Goal: Transaction & Acquisition: Purchase product/service

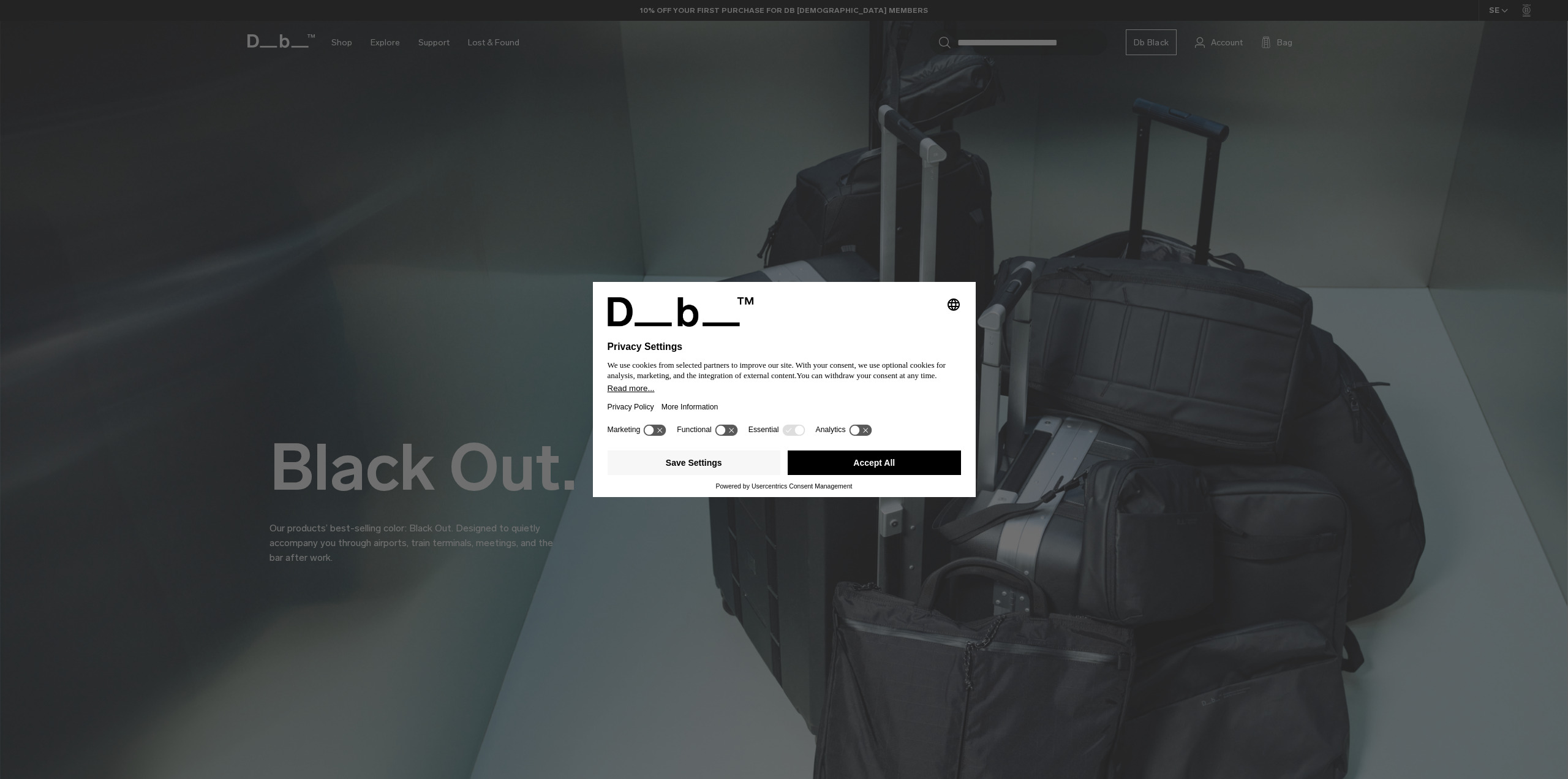
click at [928, 464] on button "Accept All" at bounding box center [875, 462] width 174 height 25
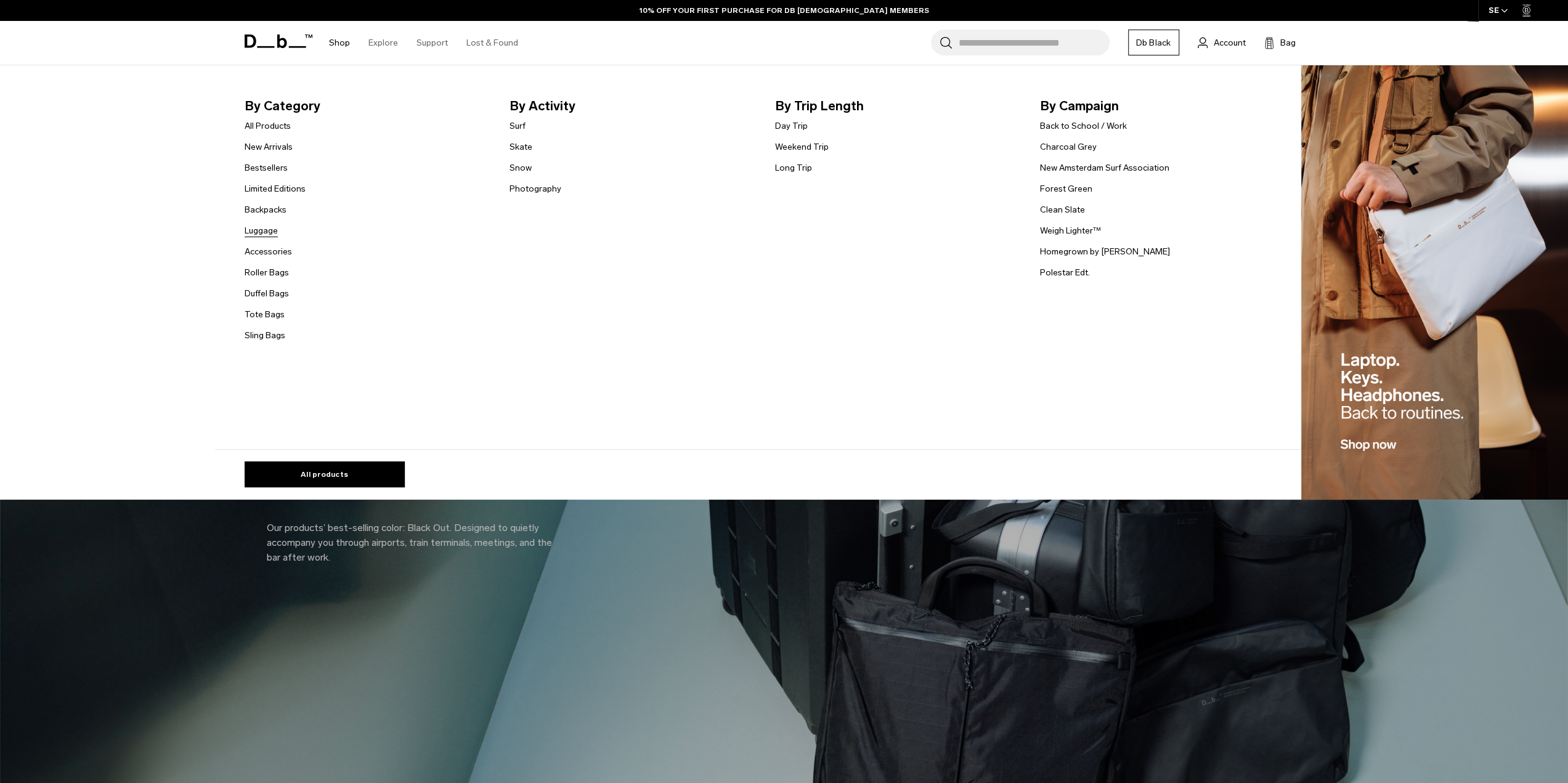
click at [277, 235] on link "Luggage" at bounding box center [261, 231] width 33 height 13
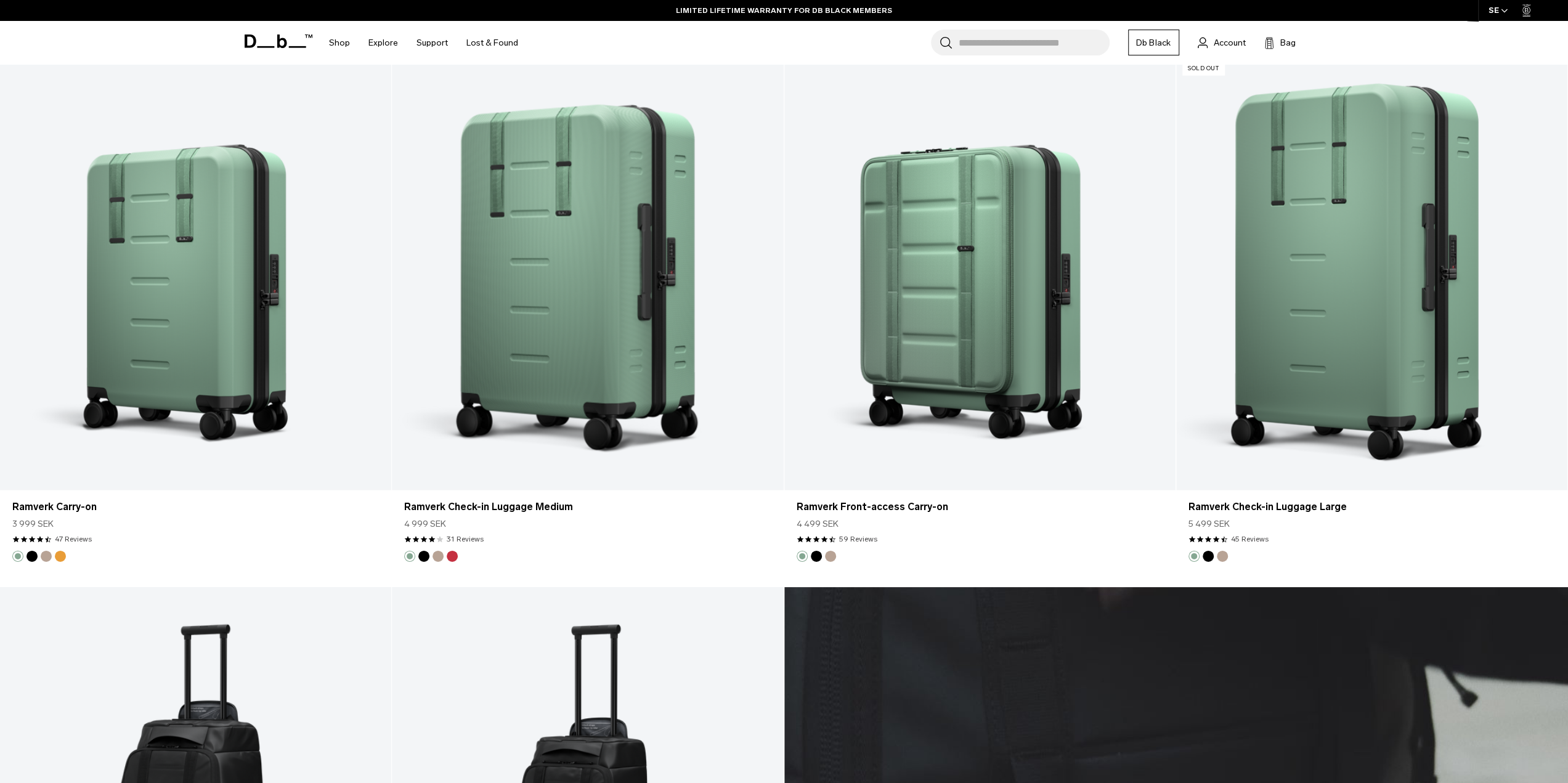
scroll to position [3387, 0]
